Goal: Transaction & Acquisition: Purchase product/service

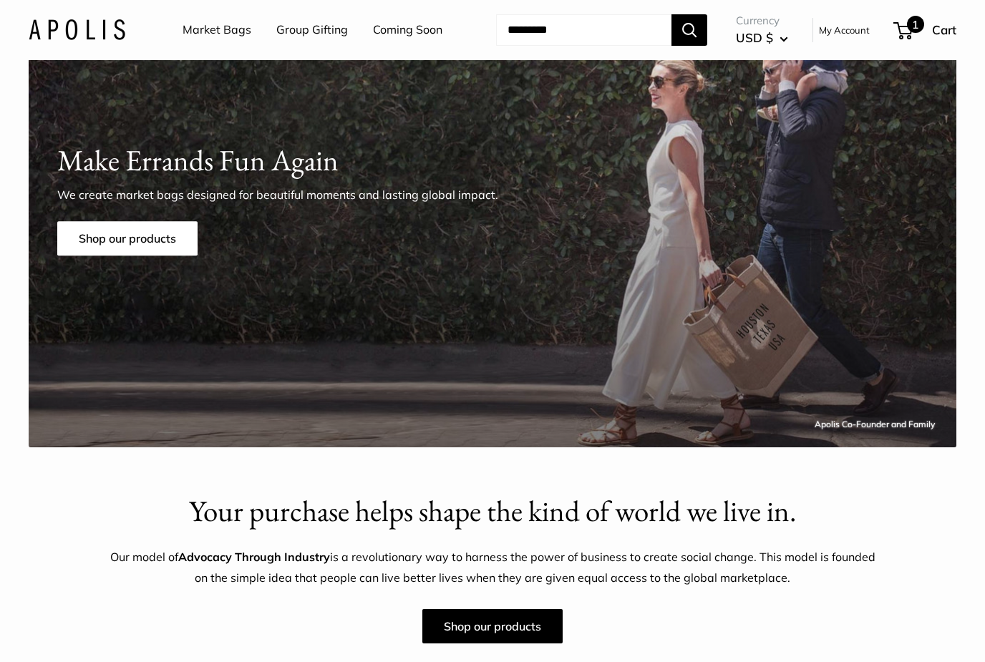
click at [905, 21] on div "1 Cart" at bounding box center [926, 30] width 62 height 23
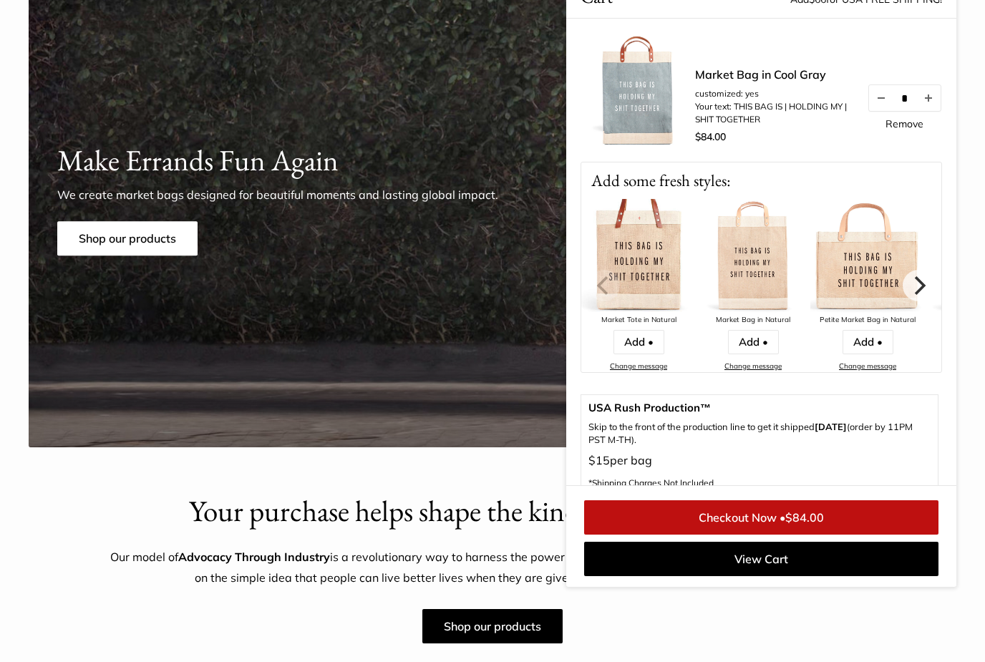
scroll to position [77, 0]
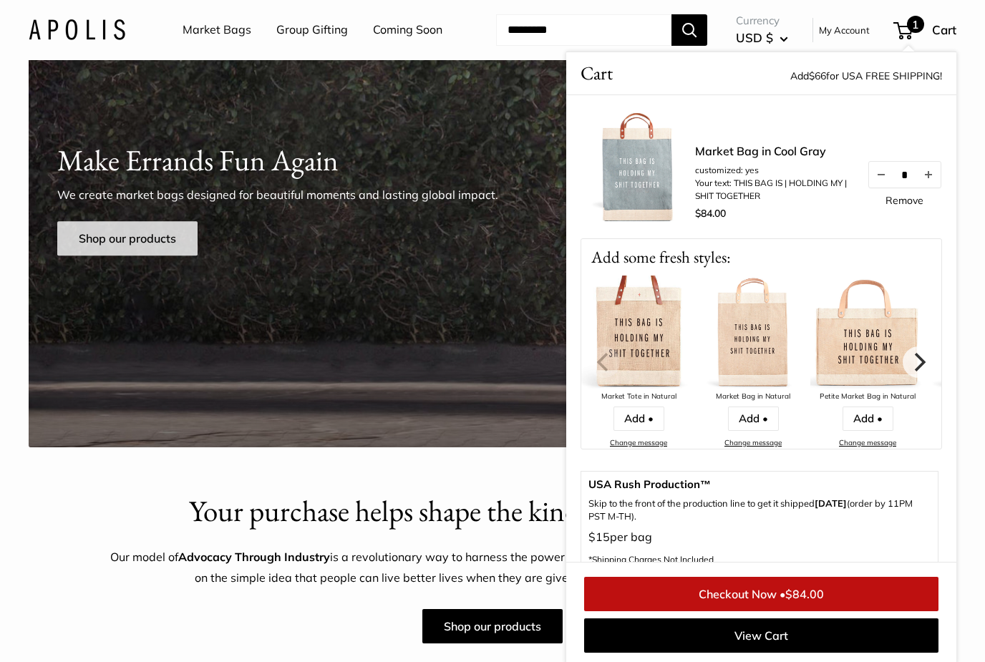
click at [119, 238] on link "Shop our products" at bounding box center [127, 238] width 140 height 34
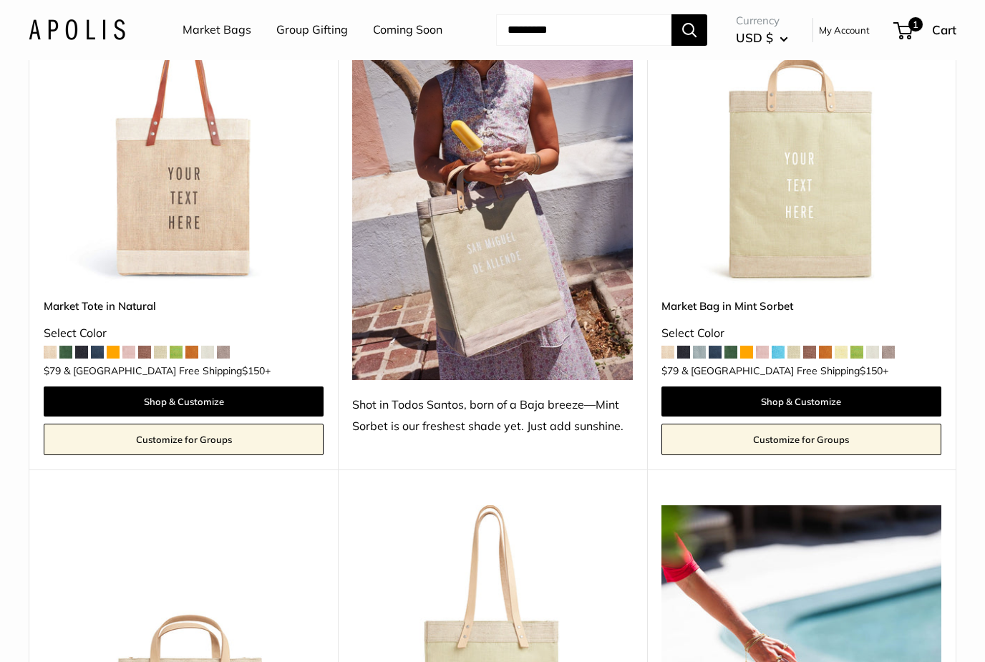
scroll to position [796, 0]
click at [205, 346] on span at bounding box center [207, 352] width 13 height 13
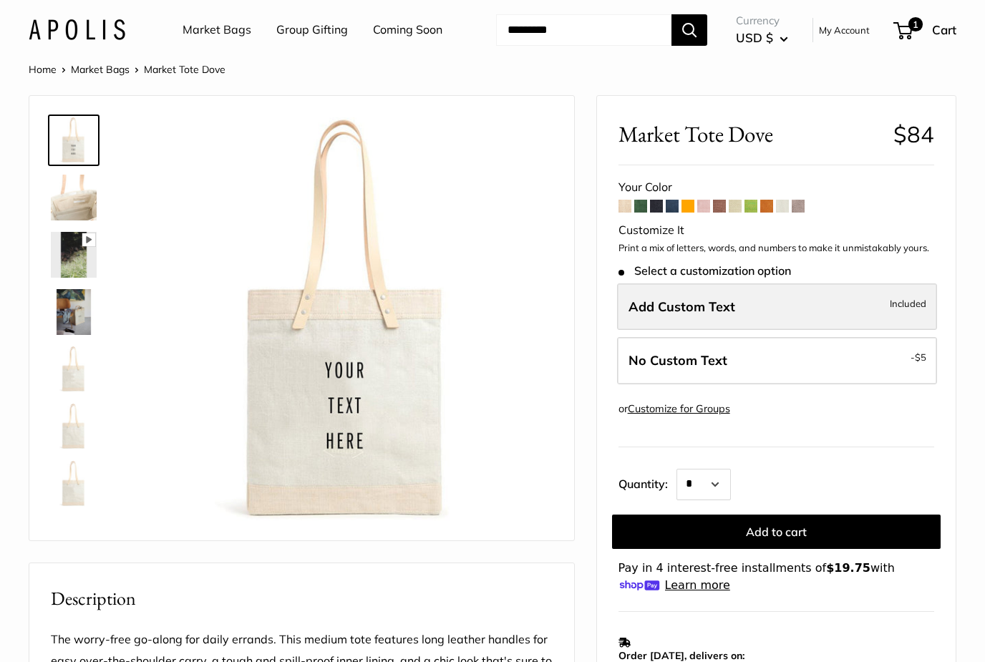
click at [772, 316] on label "Add Custom Text Included" at bounding box center [777, 306] width 320 height 47
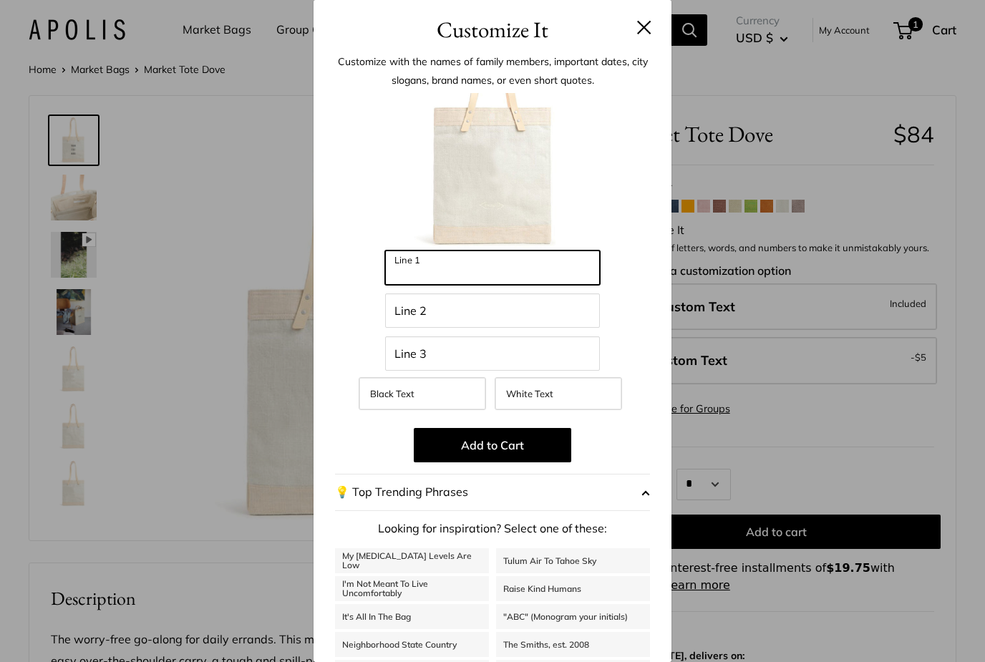
click at [523, 276] on input "Line 1" at bounding box center [492, 267] width 215 height 34
type input "**********"
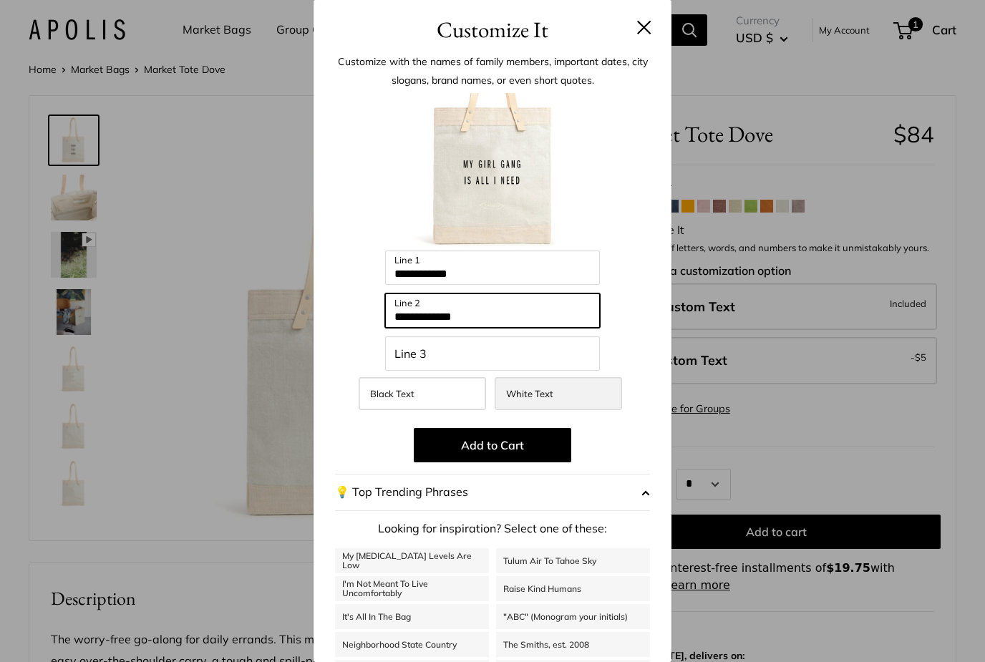
type input "**********"
click at [558, 390] on label "White Text" at bounding box center [558, 393] width 127 height 33
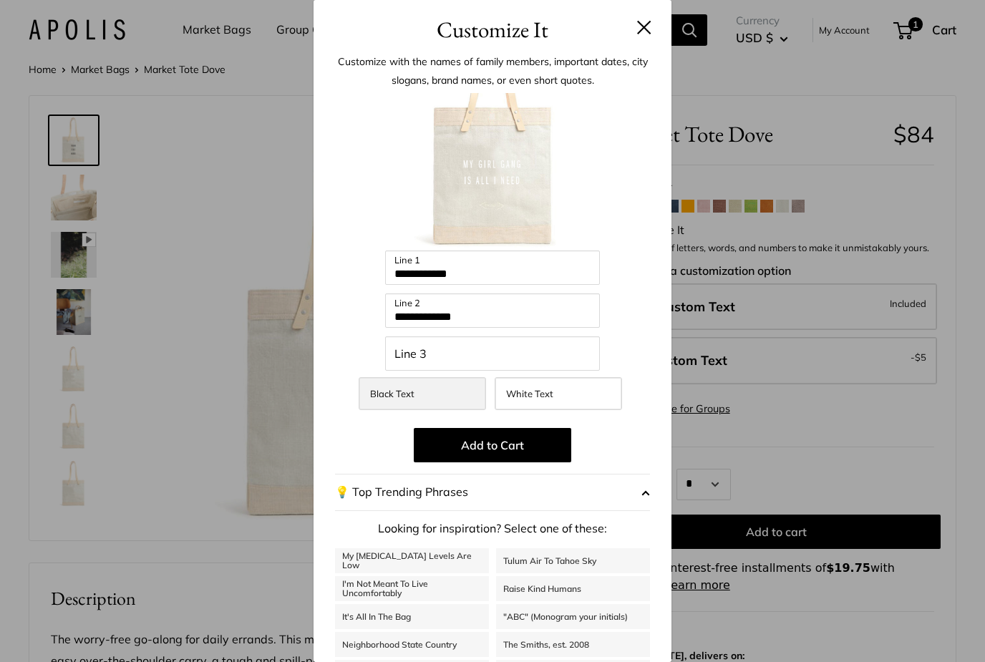
click at [448, 391] on label "Black Text" at bounding box center [422, 393] width 127 height 33
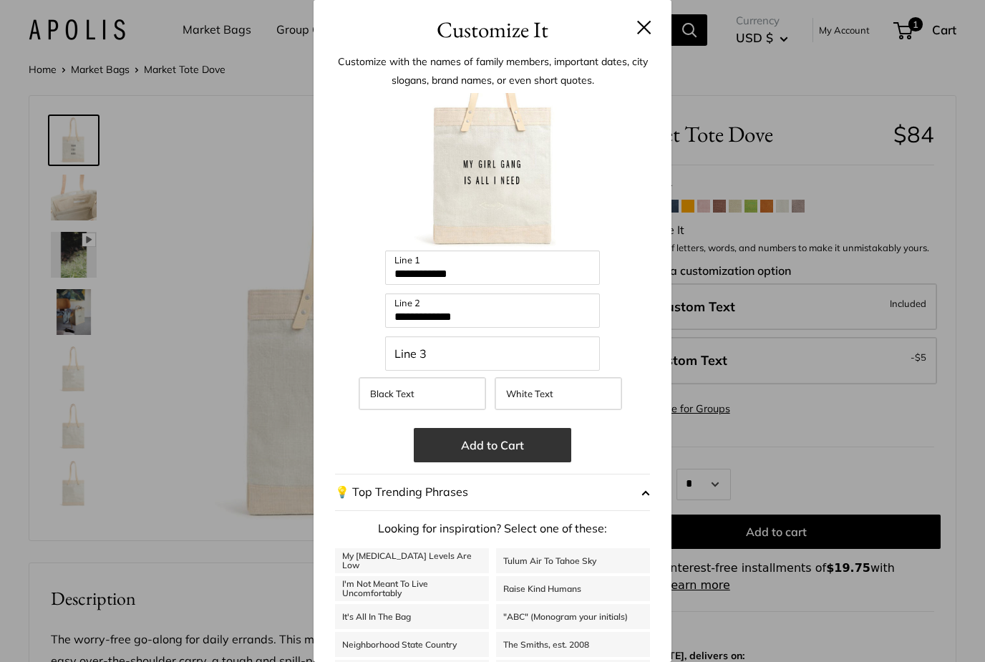
click at [532, 442] on button "Add to Cart" at bounding box center [492, 445] width 157 height 34
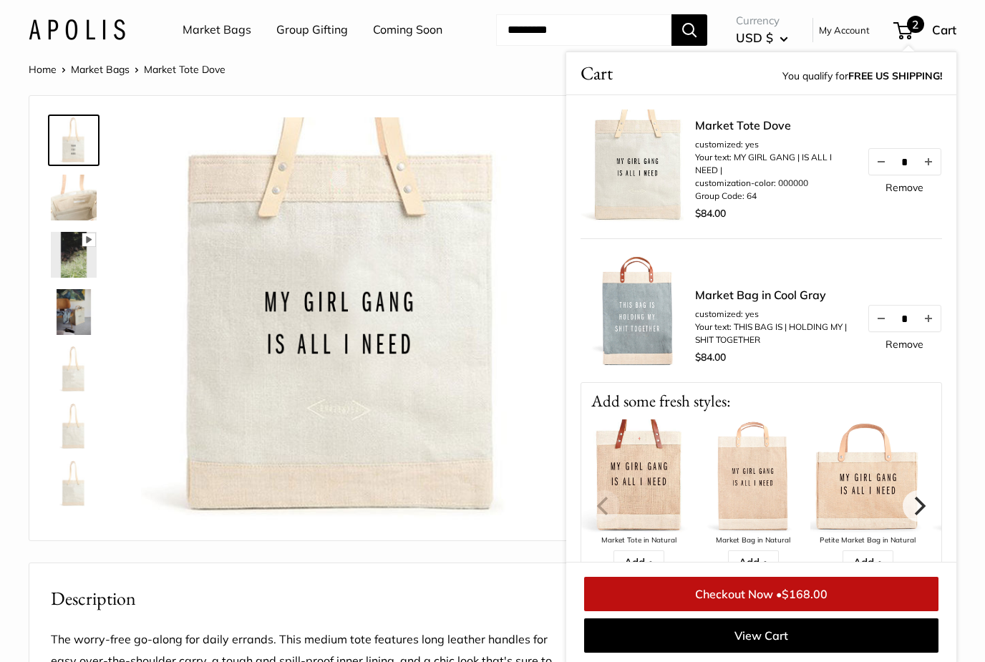
click at [531, 148] on div "Pause Play % buffered 00:00 Unmute Mute Exit fullscreen Enter fullscreen Play" at bounding box center [348, 322] width 414 height 414
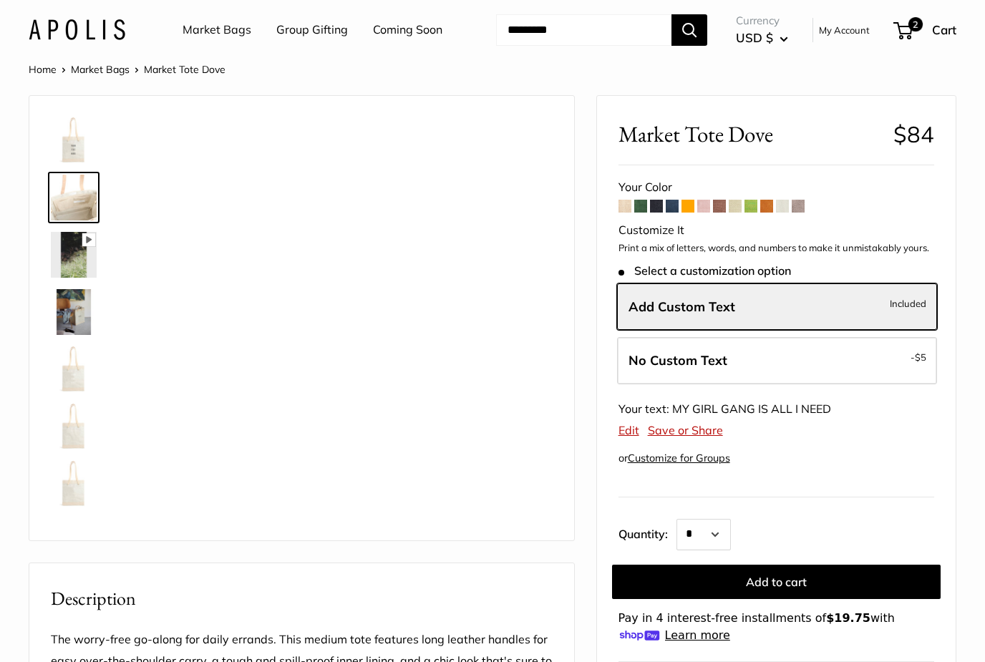
click at [645, 203] on span at bounding box center [640, 206] width 13 height 13
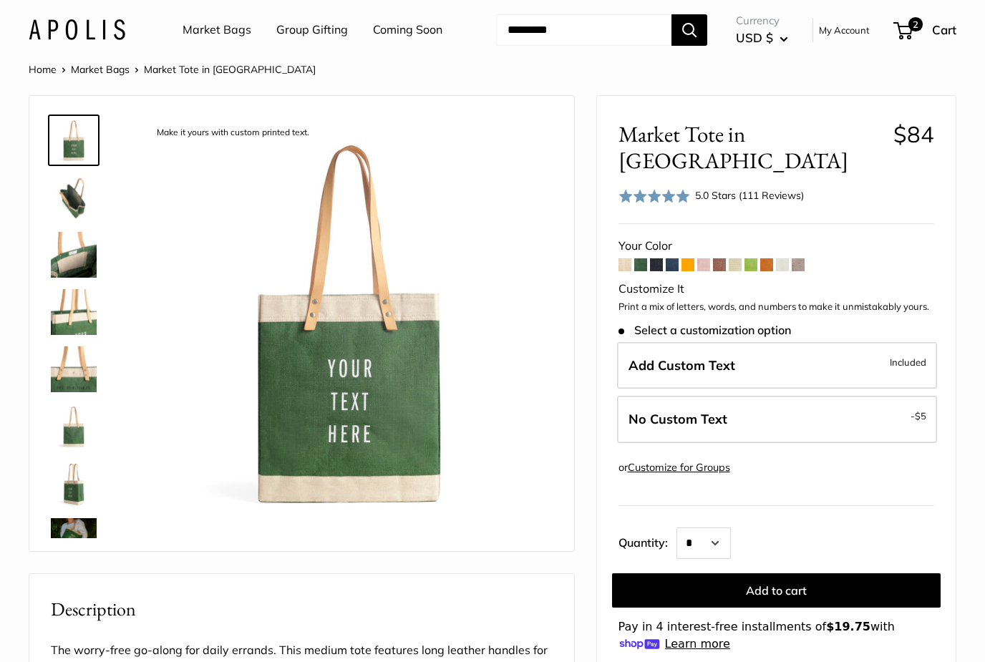
click at [625, 258] on span at bounding box center [624, 264] width 13 height 13
click at [669, 258] on span at bounding box center [672, 264] width 13 height 13
